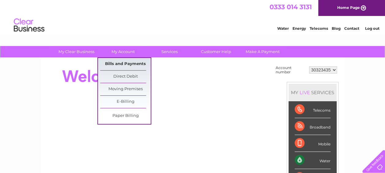
click at [118, 64] on link "Bills and Payments" at bounding box center [125, 64] width 51 height 12
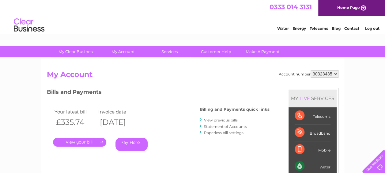
click at [72, 139] on link "." at bounding box center [79, 142] width 53 height 9
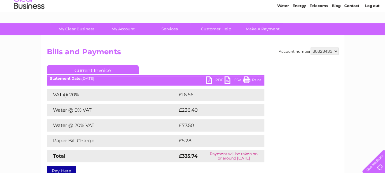
scroll to position [61, 0]
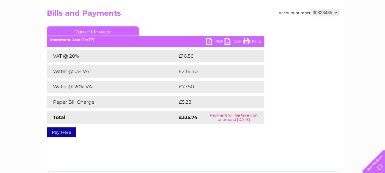
click at [210, 43] on link "PDF" at bounding box center [215, 42] width 18 height 9
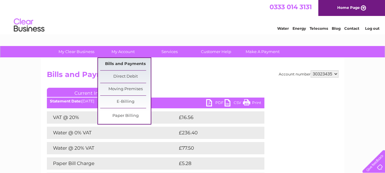
click at [123, 64] on link "Bills and Payments" at bounding box center [125, 64] width 51 height 12
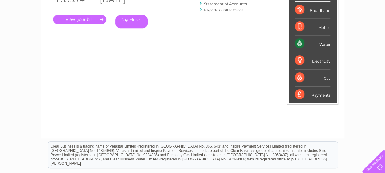
scroll to position [31, 0]
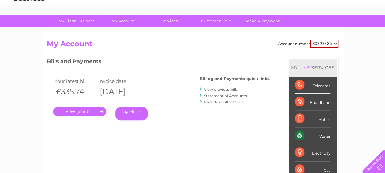
click at [217, 96] on link "Statement of Accounts" at bounding box center [225, 95] width 43 height 5
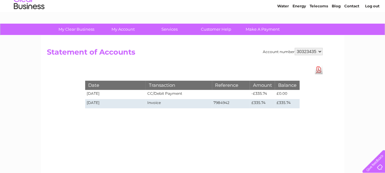
scroll to position [31, 0]
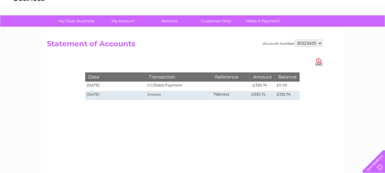
click at [317, 63] on link "Download Pdf" at bounding box center [319, 61] width 8 height 9
